Goal: Information Seeking & Learning: Learn about a topic

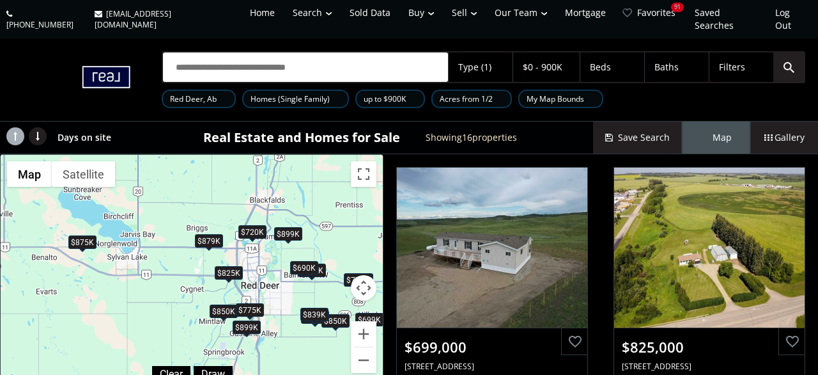
click at [92, 235] on div "$875K" at bounding box center [82, 241] width 28 height 13
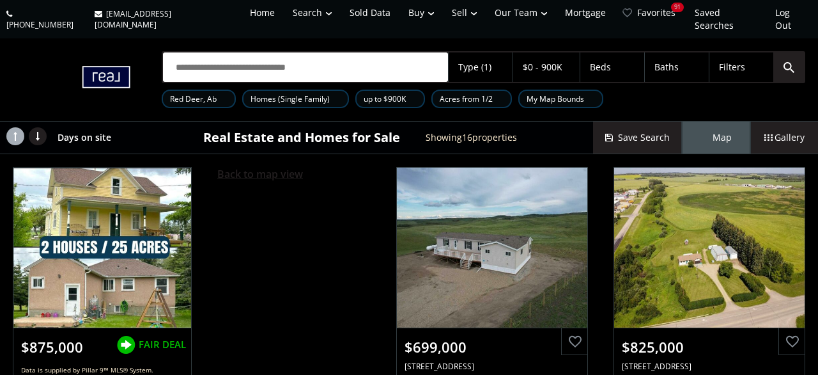
click at [267, 167] on span "Back to map view" at bounding box center [260, 174] width 86 height 14
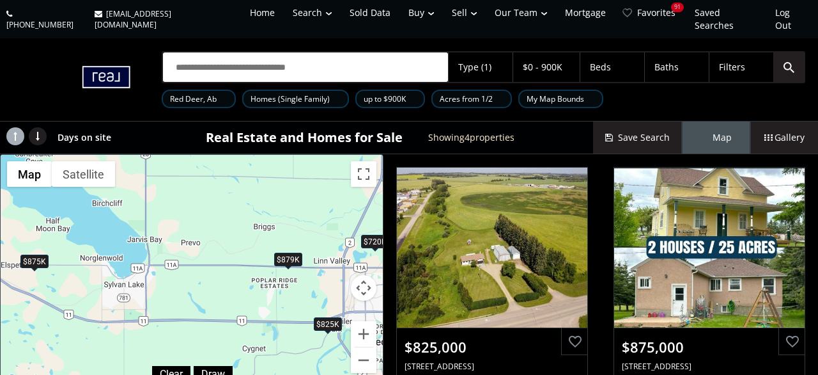
click at [500, 97] on div at bounding box center [501, 99] width 6 height 5
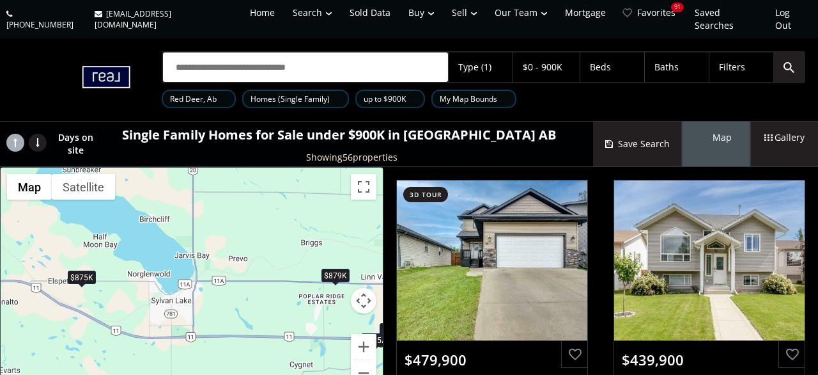
drag, startPoint x: 58, startPoint y: 221, endPoint x: 111, endPoint y: 227, distance: 53.4
click at [111, 227] on div "To navigate, press the arrow keys. $480K $440K $429K $600K $360K $478K $450K $6…" at bounding box center [192, 283] width 382 height 233
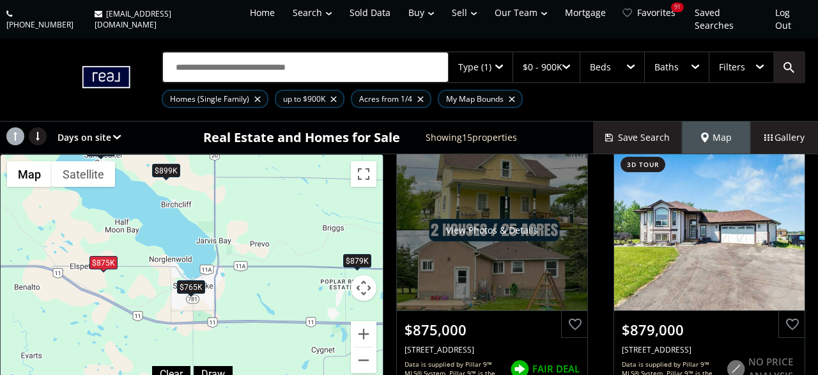
scroll to position [1217, 0]
